Goal: Download file/media

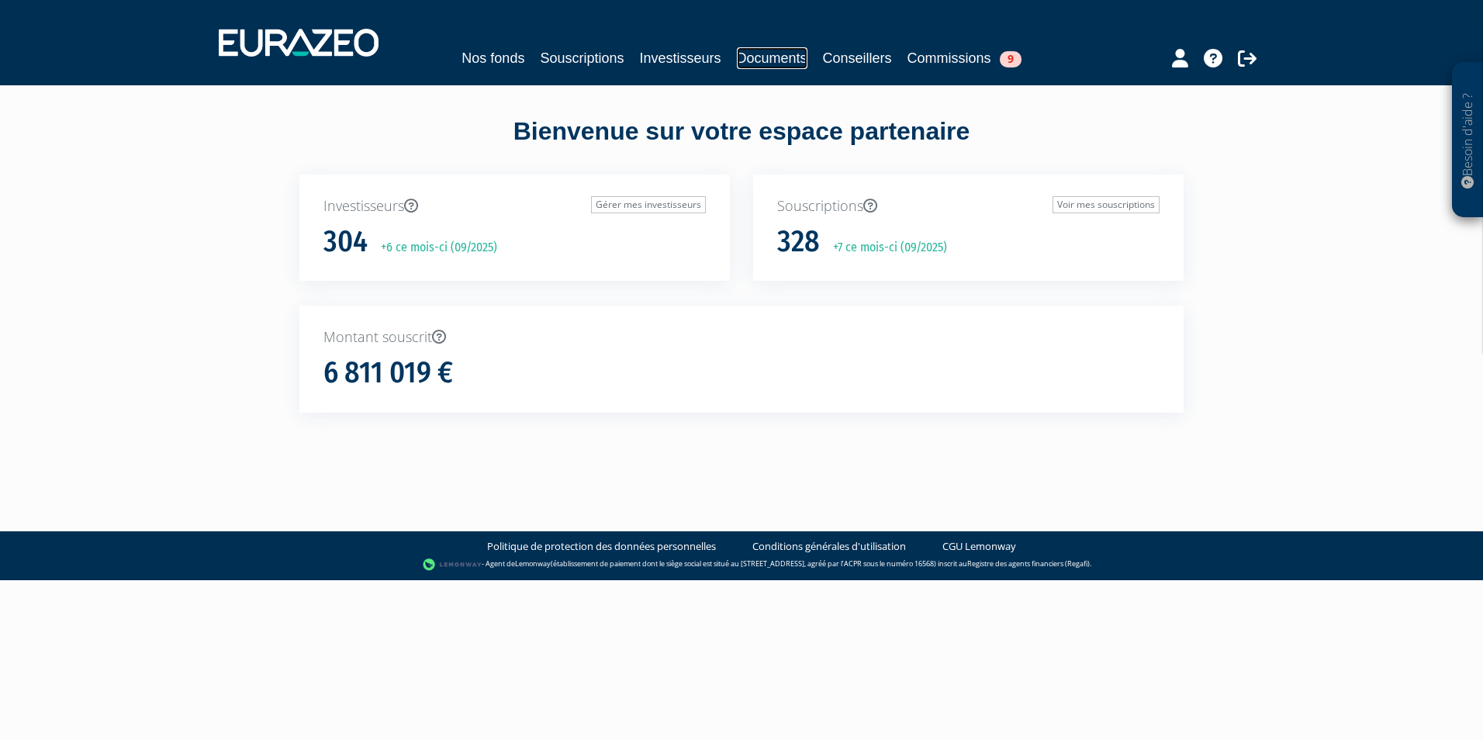
click at [788, 50] on link "Documents" at bounding box center [772, 58] width 71 height 22
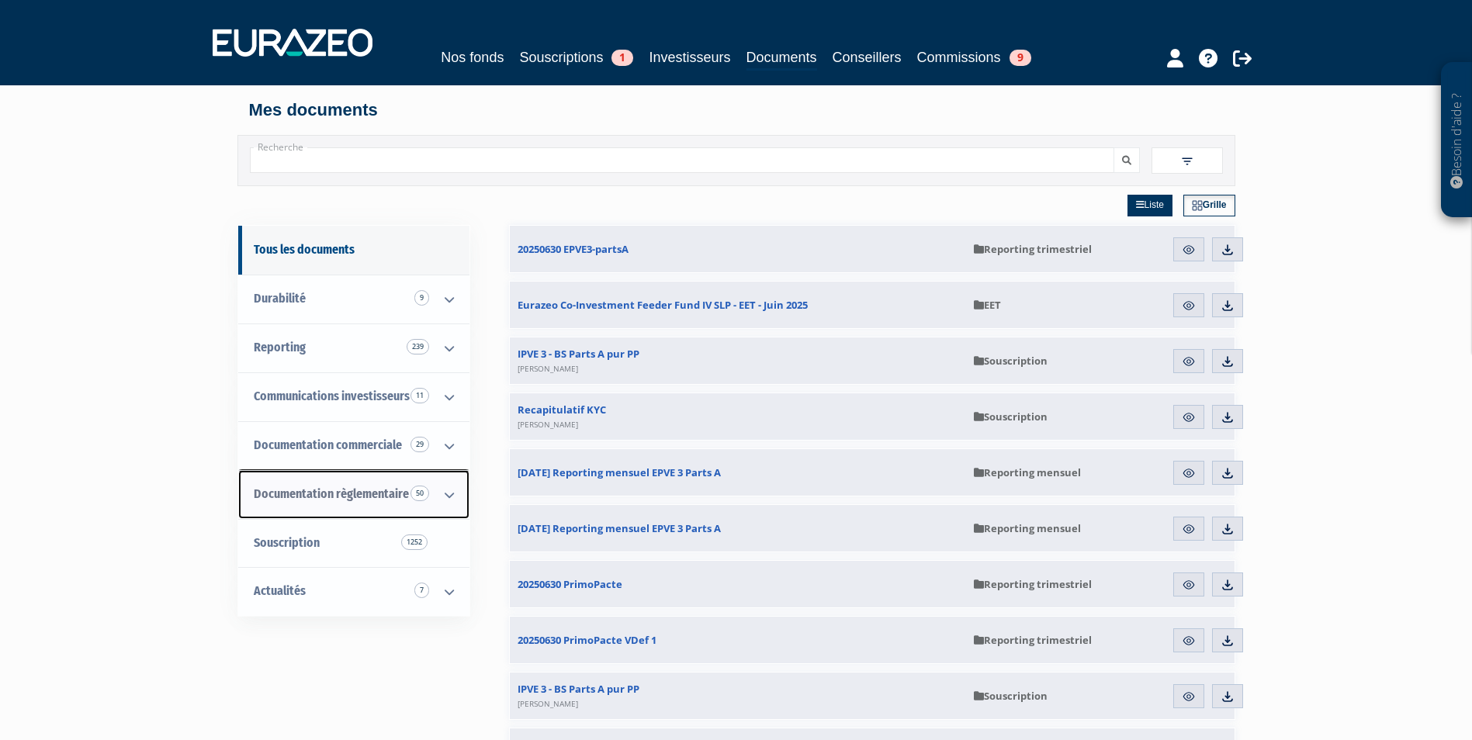
click at [441, 493] on icon at bounding box center [449, 495] width 40 height 48
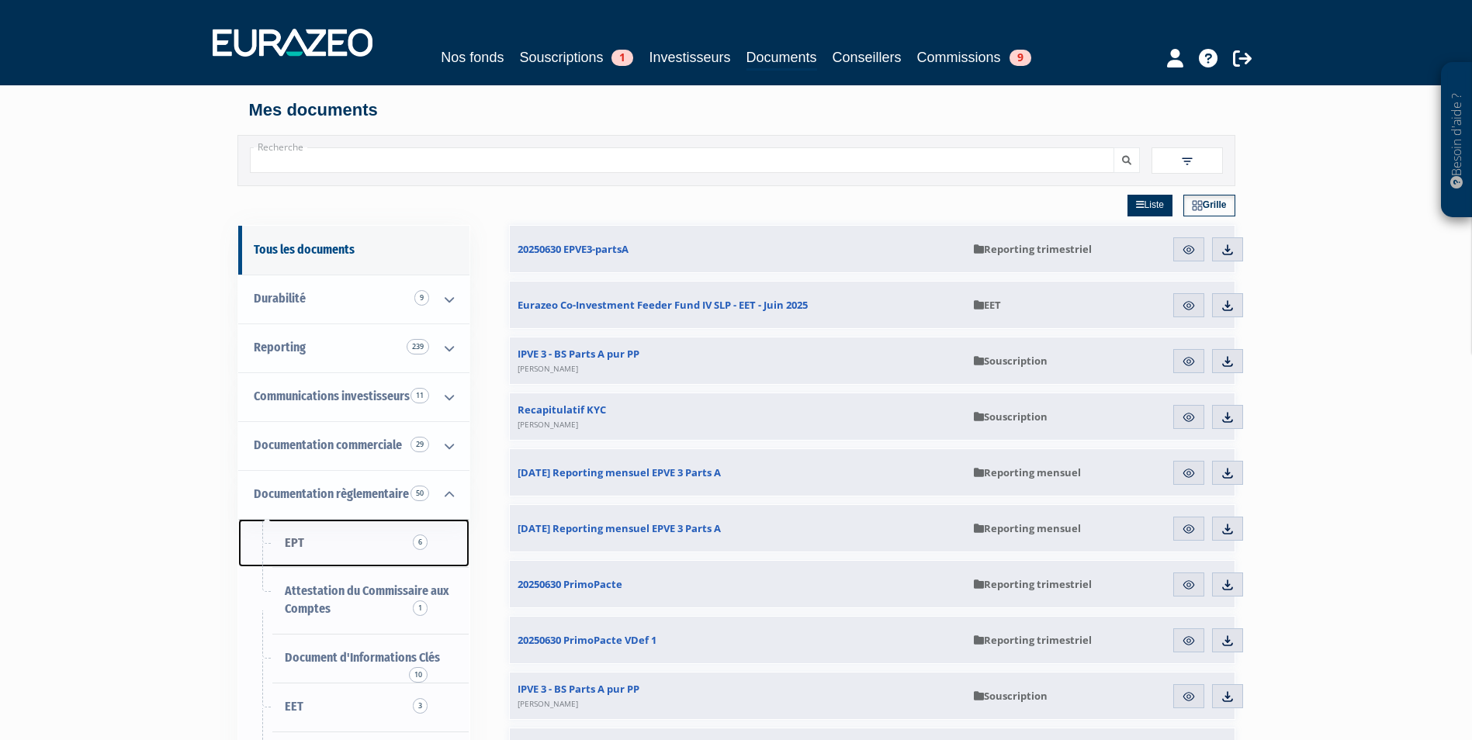
click at [351, 531] on link "EPT 6" at bounding box center [353, 543] width 231 height 49
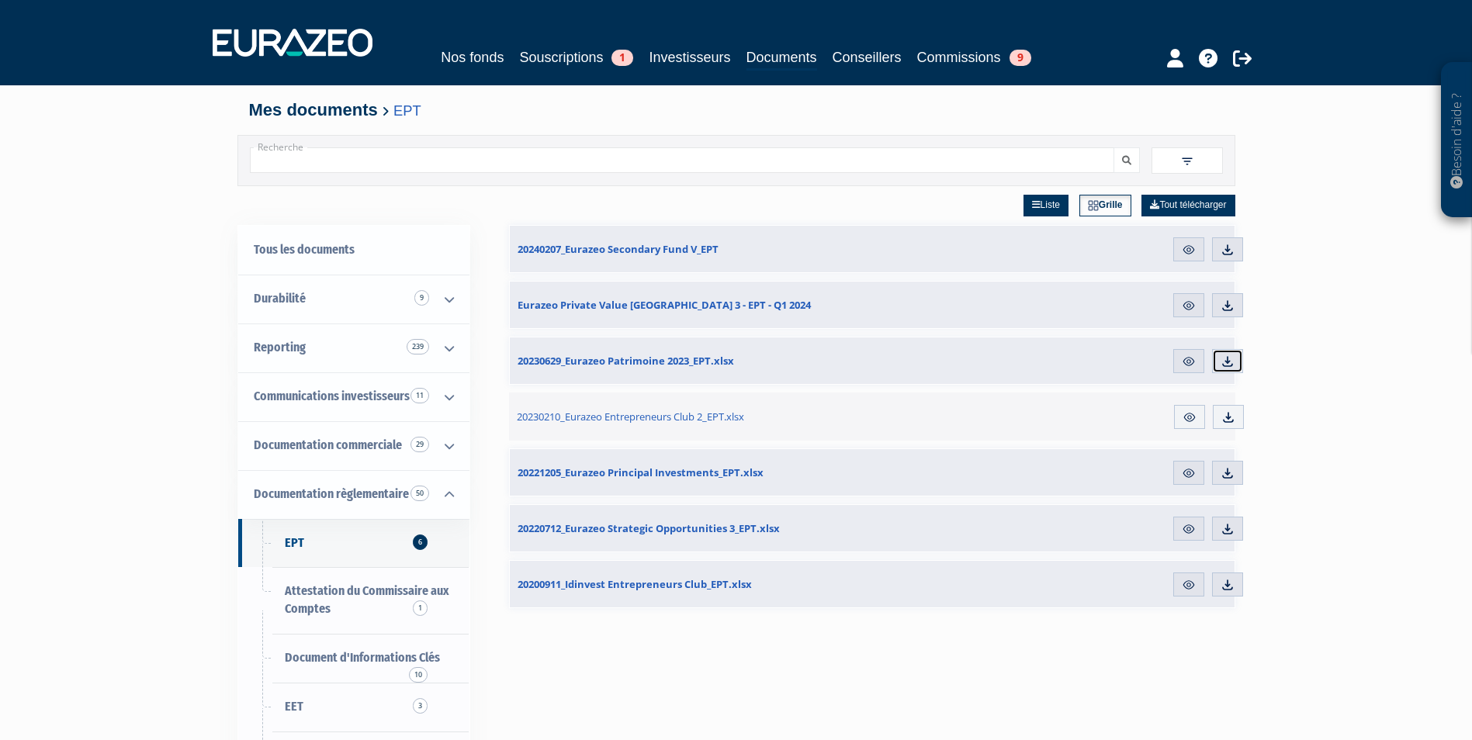
click at [1224, 361] on img at bounding box center [1227, 362] width 14 height 14
click at [366, 490] on span "Documentation règlementaire 50" at bounding box center [331, 493] width 155 height 15
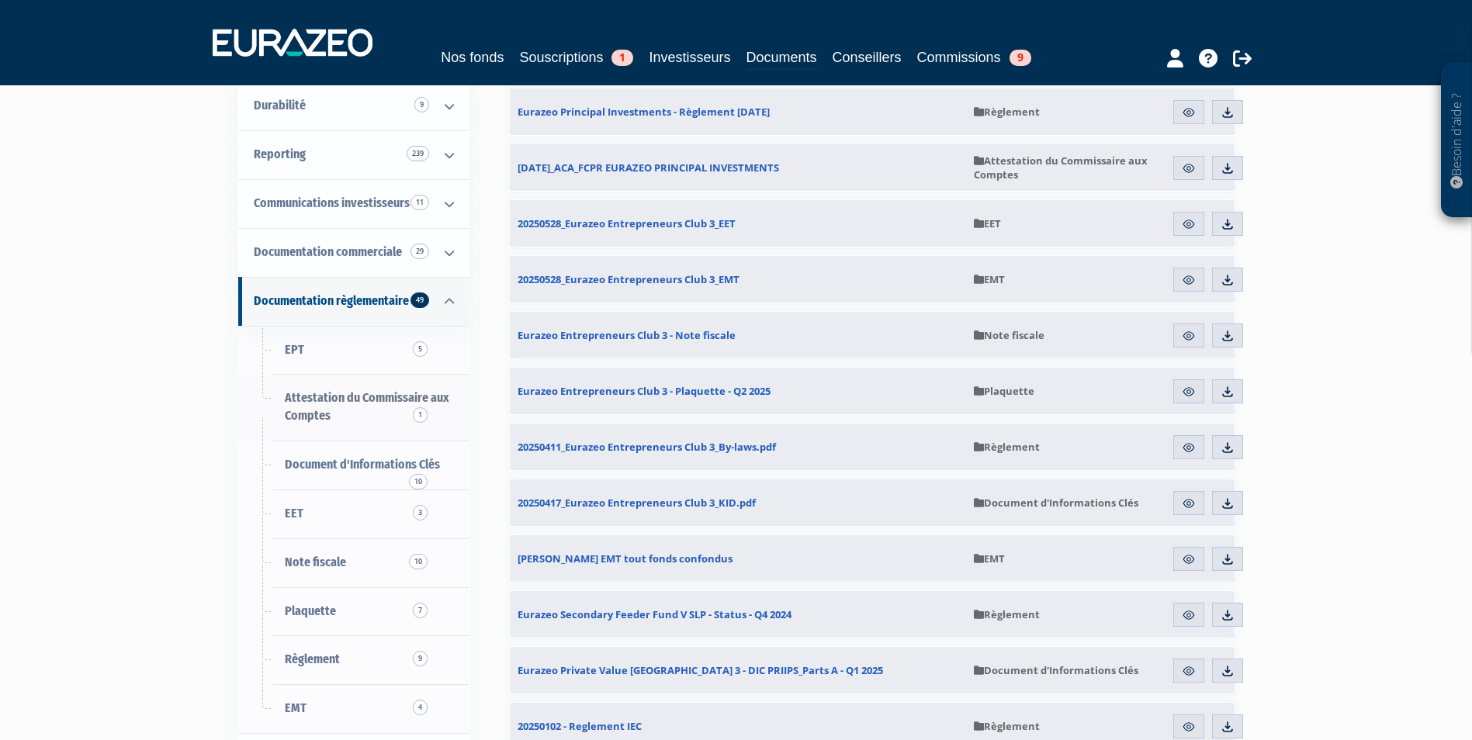
scroll to position [155, 0]
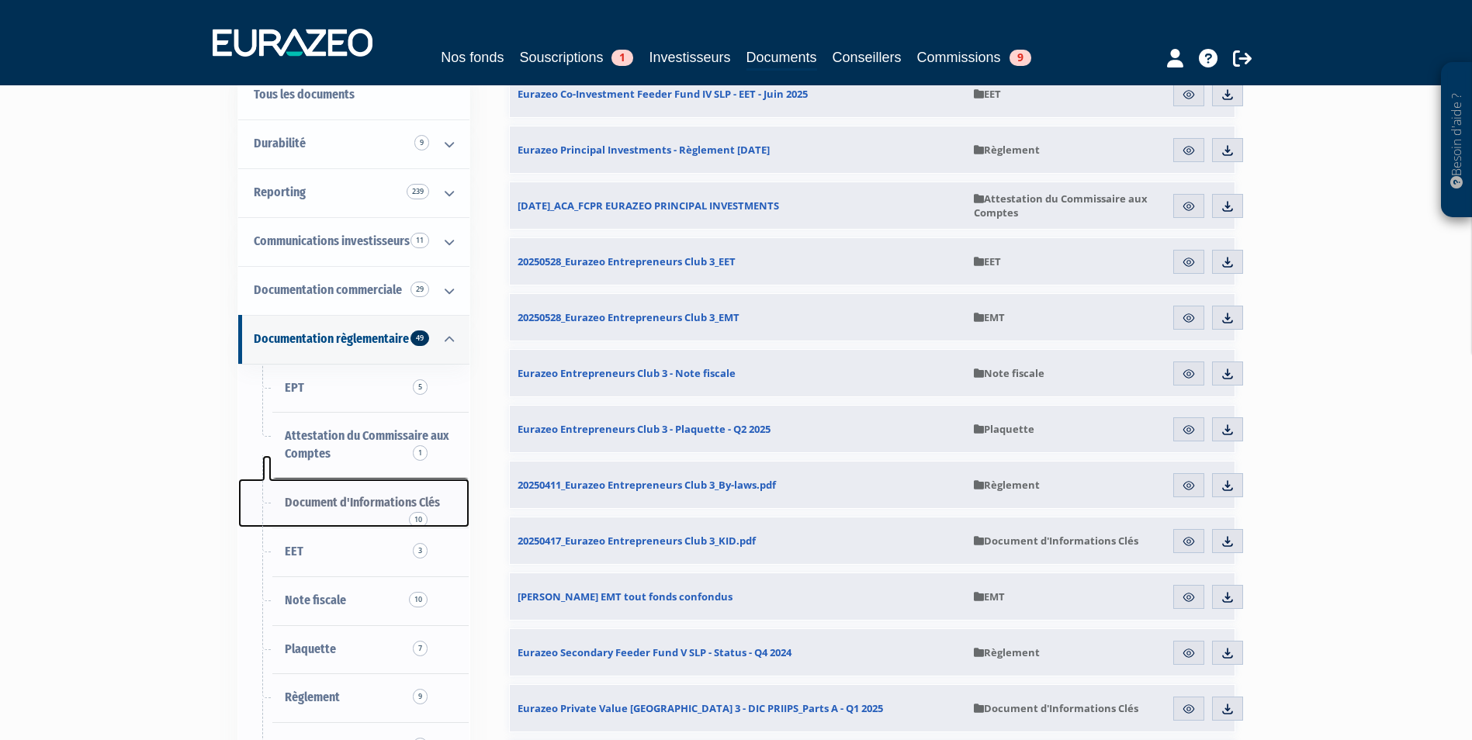
click at [369, 503] on span "Document d'Informations Clés 10" at bounding box center [362, 502] width 155 height 15
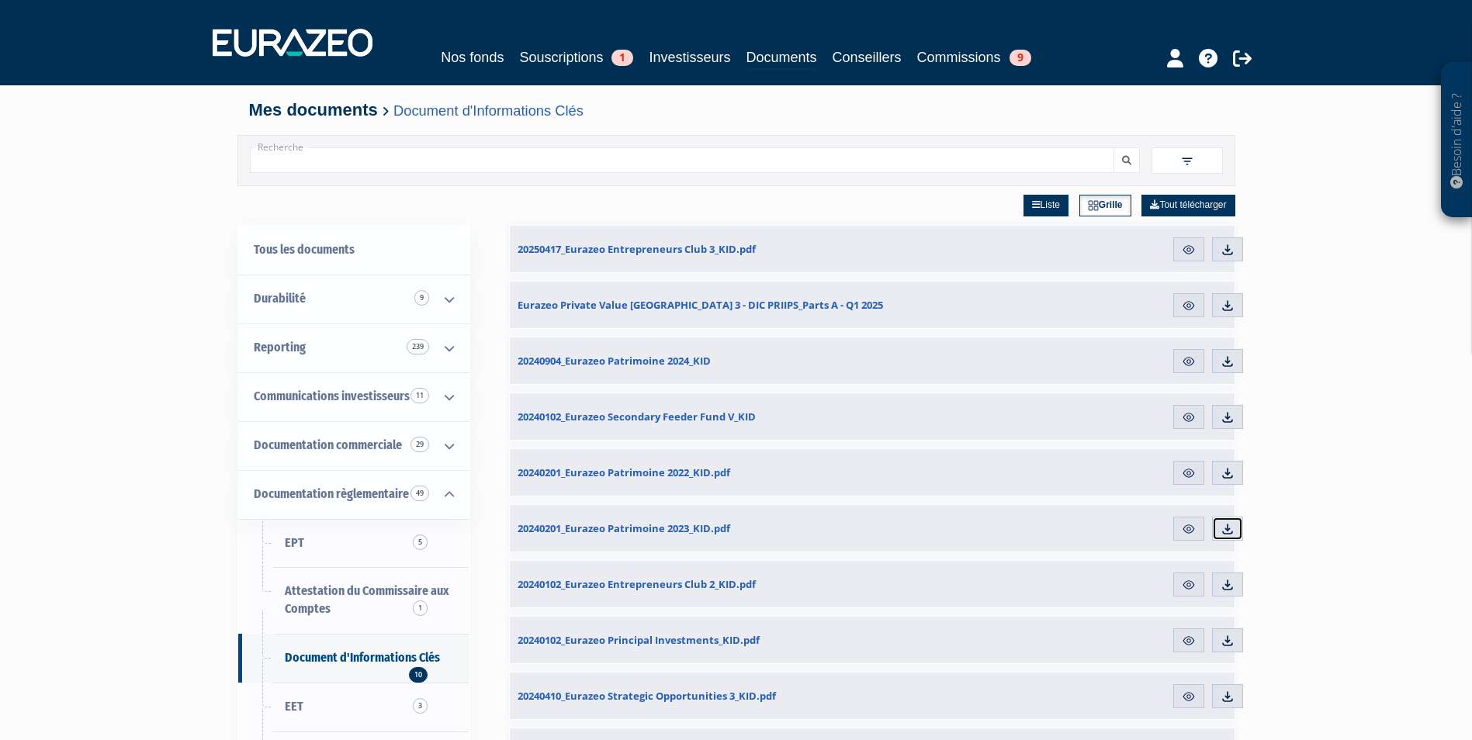
click at [1223, 531] on img at bounding box center [1227, 529] width 14 height 14
